Goal: Navigation & Orientation: Find specific page/section

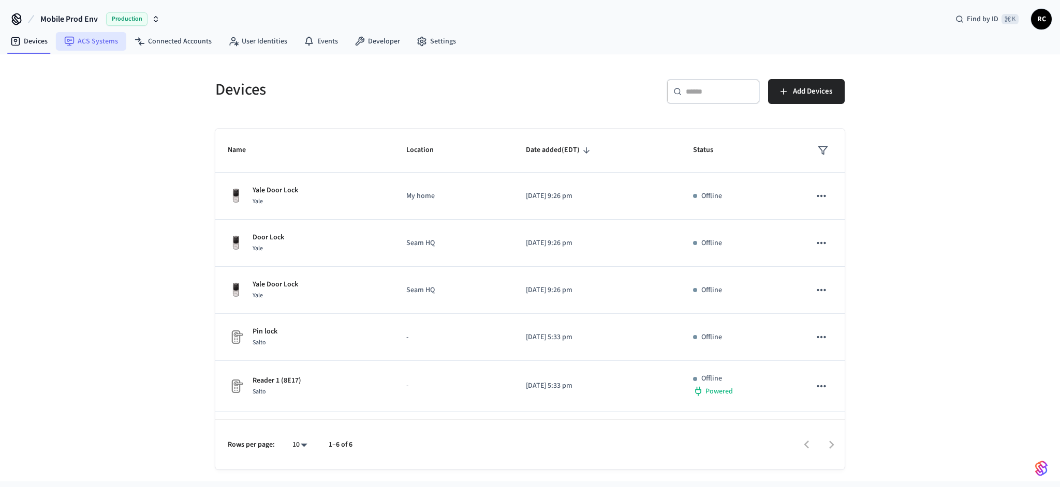
click at [105, 47] on link "ACS Systems" at bounding box center [91, 41] width 70 height 19
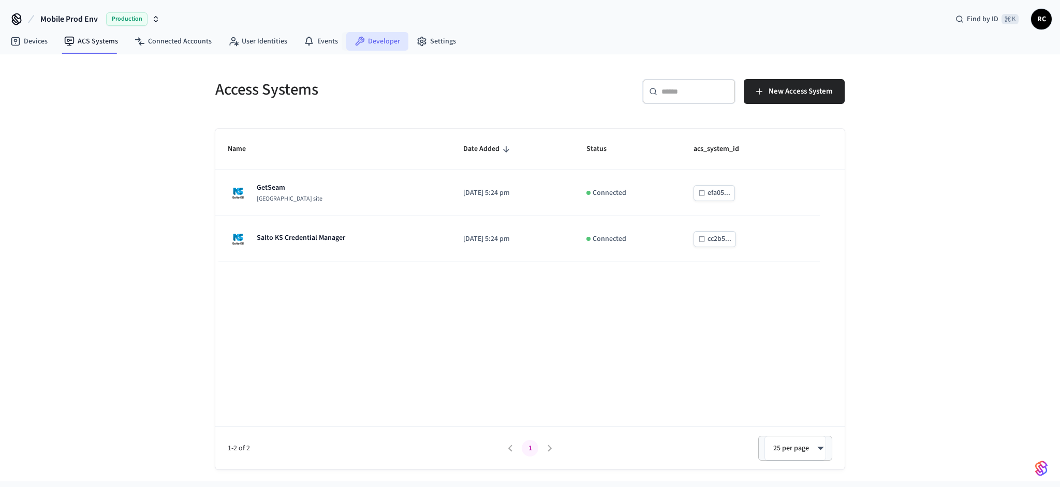
click at [358, 48] on link "Developer" at bounding box center [377, 41] width 62 height 19
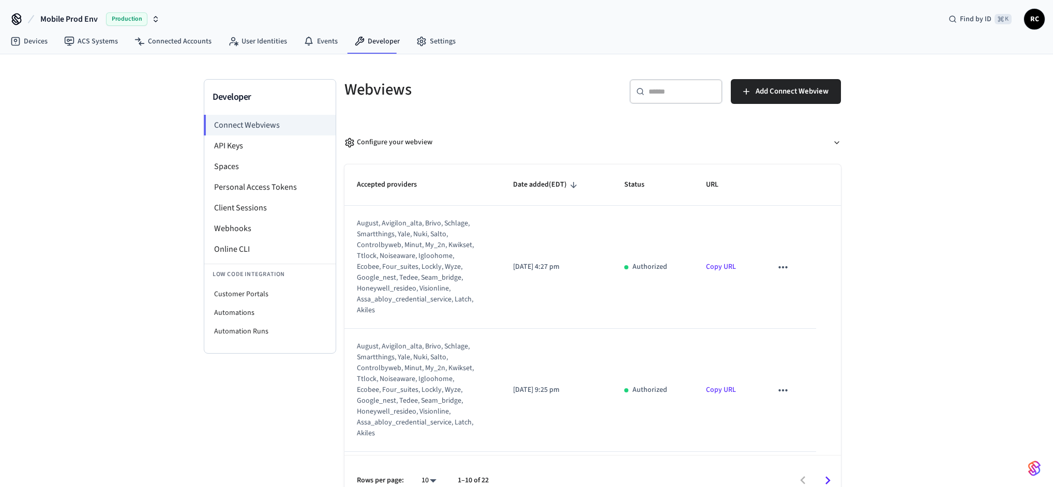
click at [926, 249] on div "Developer Connect Webviews API Keys Spaces Personal Access Tokens Client Sessio…" at bounding box center [526, 279] width 1053 height 451
click at [113, 243] on div "Developer Connect Webviews API Keys Spaces Personal Access Tokens Client Sessio…" at bounding box center [526, 279] width 1053 height 451
